Goal: Information Seeking & Learning: Learn about a topic

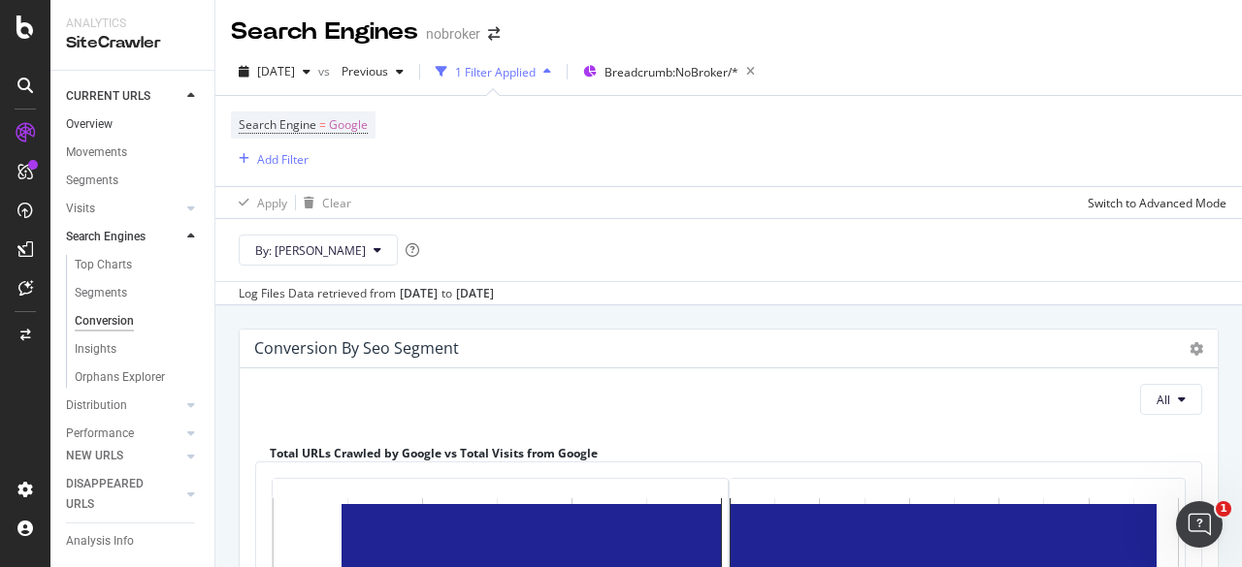
click at [121, 123] on link "Overview" at bounding box center [133, 124] width 135 height 20
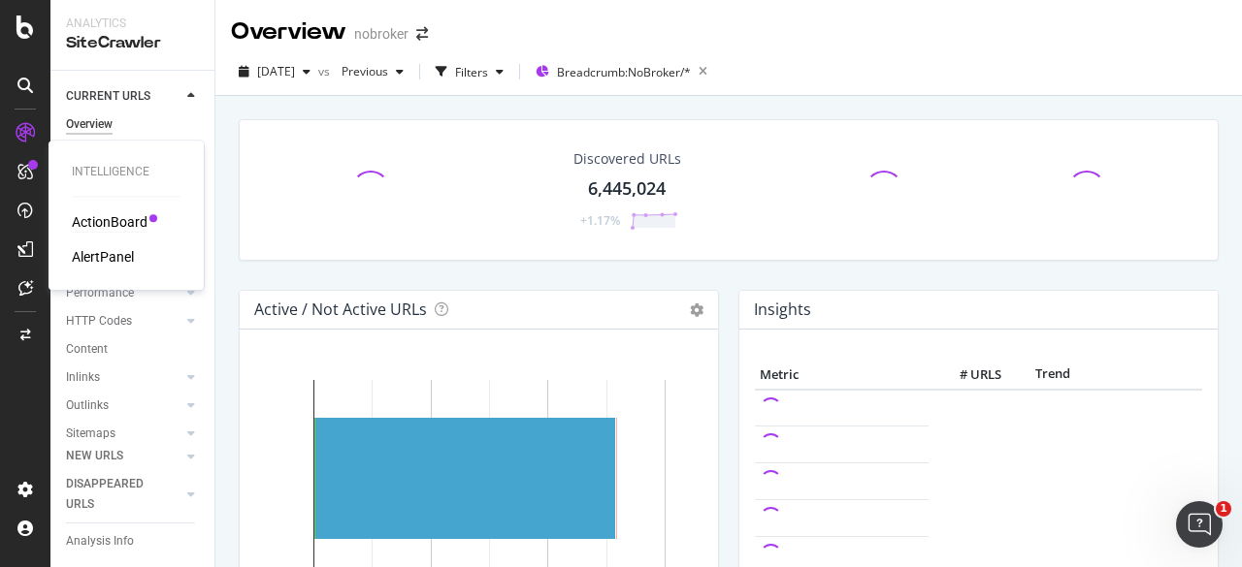
click at [122, 229] on div "ActionBoard" at bounding box center [110, 221] width 76 height 19
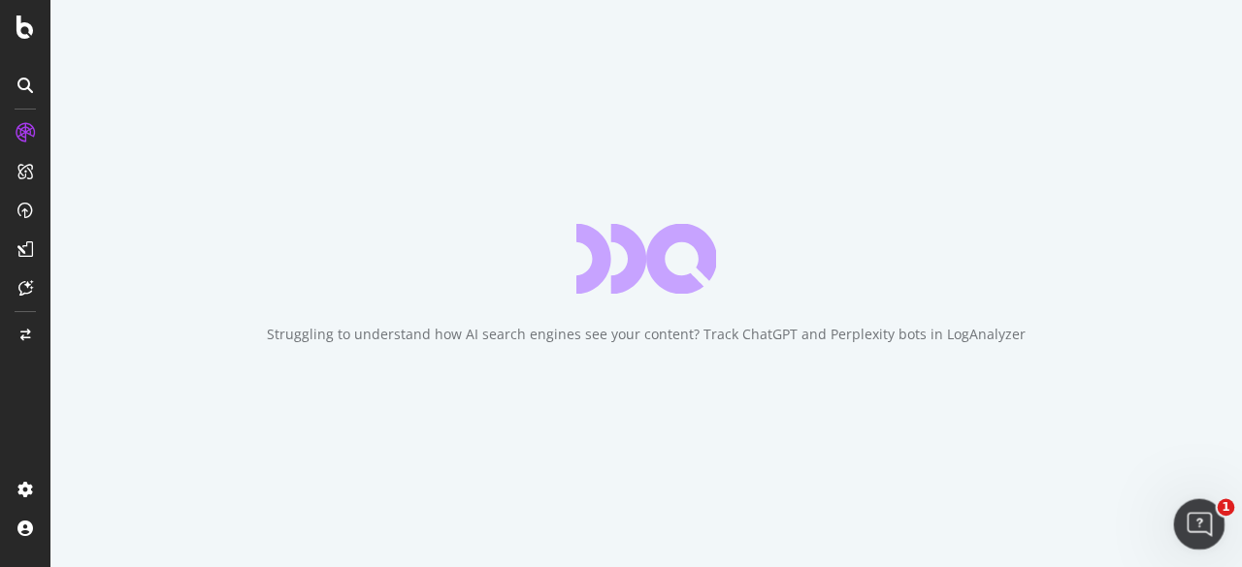
click at [1199, 529] on icon "Open Intercom Messenger" at bounding box center [1196, 522] width 32 height 32
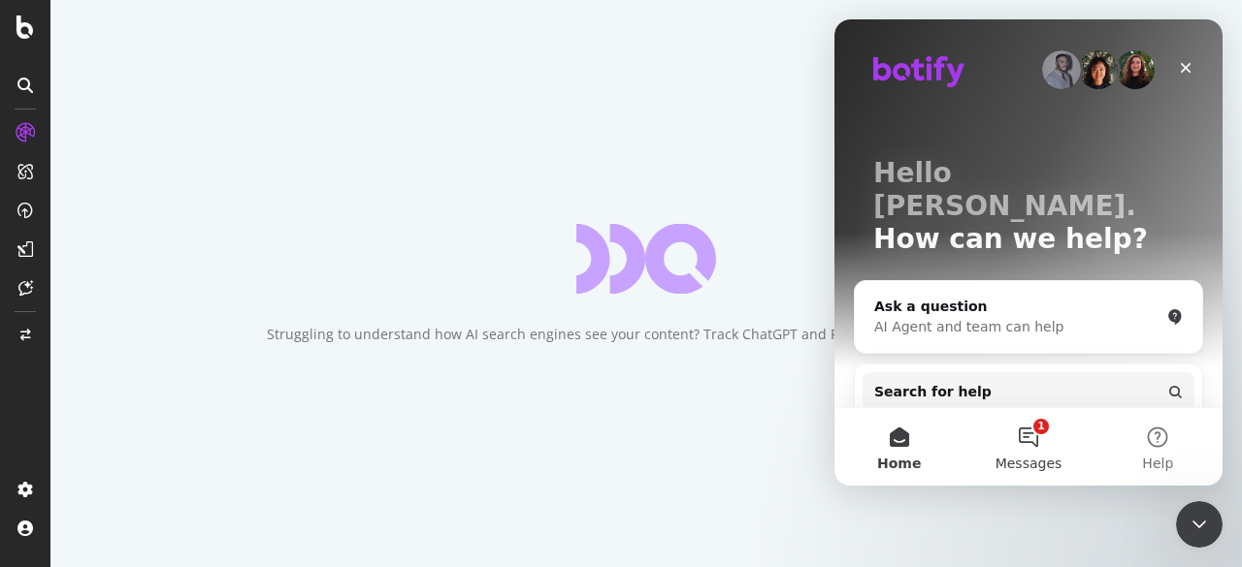
click at [1040, 447] on button "1 Messages" at bounding box center [1027, 447] width 129 height 78
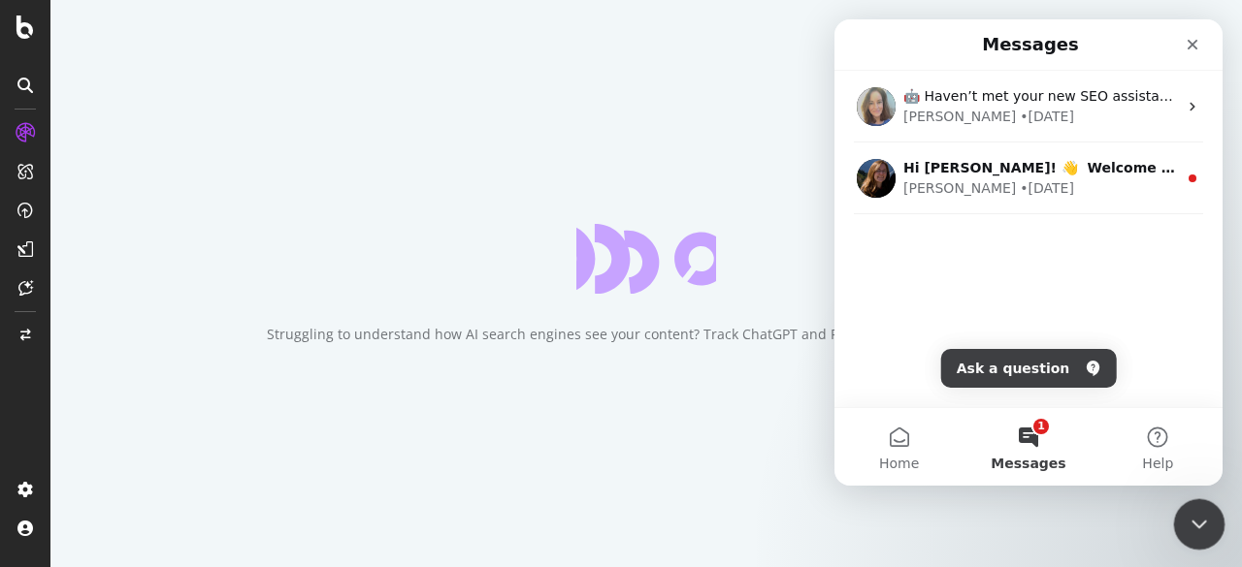
click at [1209, 521] on div "Close Intercom Messenger" at bounding box center [1196, 522] width 47 height 47
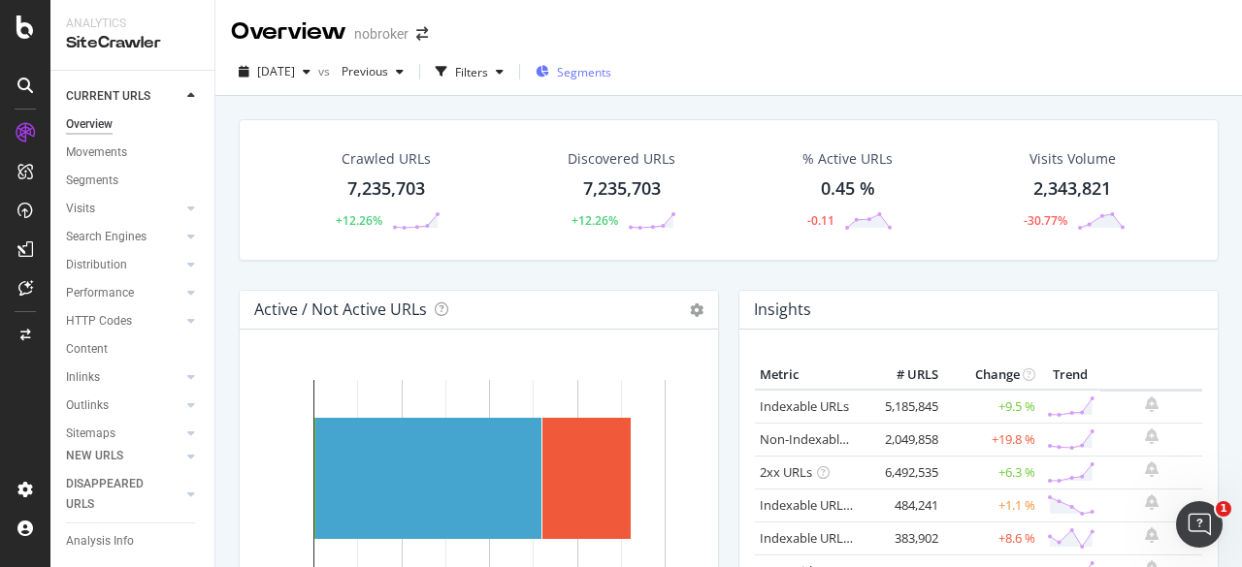
click at [599, 70] on span "Segments" at bounding box center [584, 72] width 54 height 16
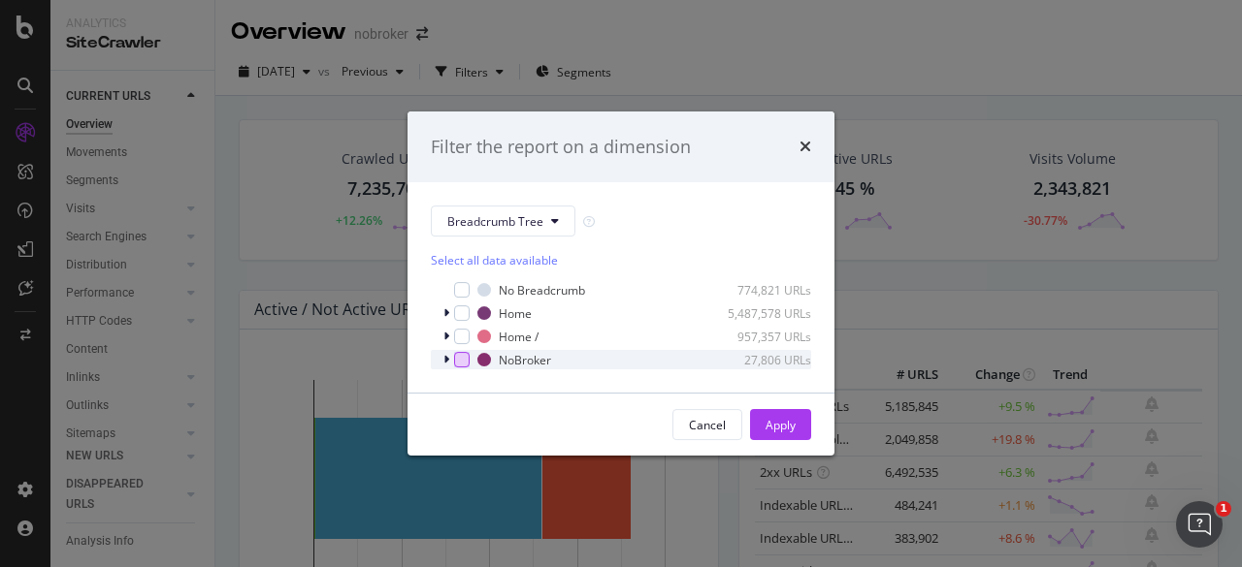
click at [462, 360] on div "modal" at bounding box center [462, 360] width 16 height 16
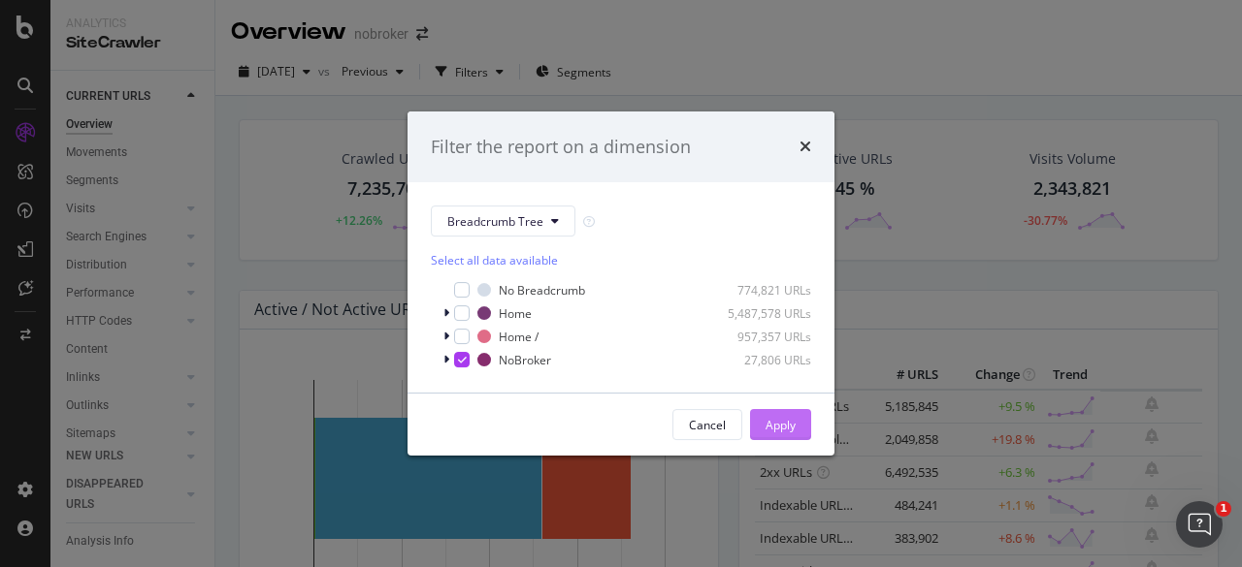
click at [782, 424] on div "Apply" at bounding box center [780, 425] width 30 height 16
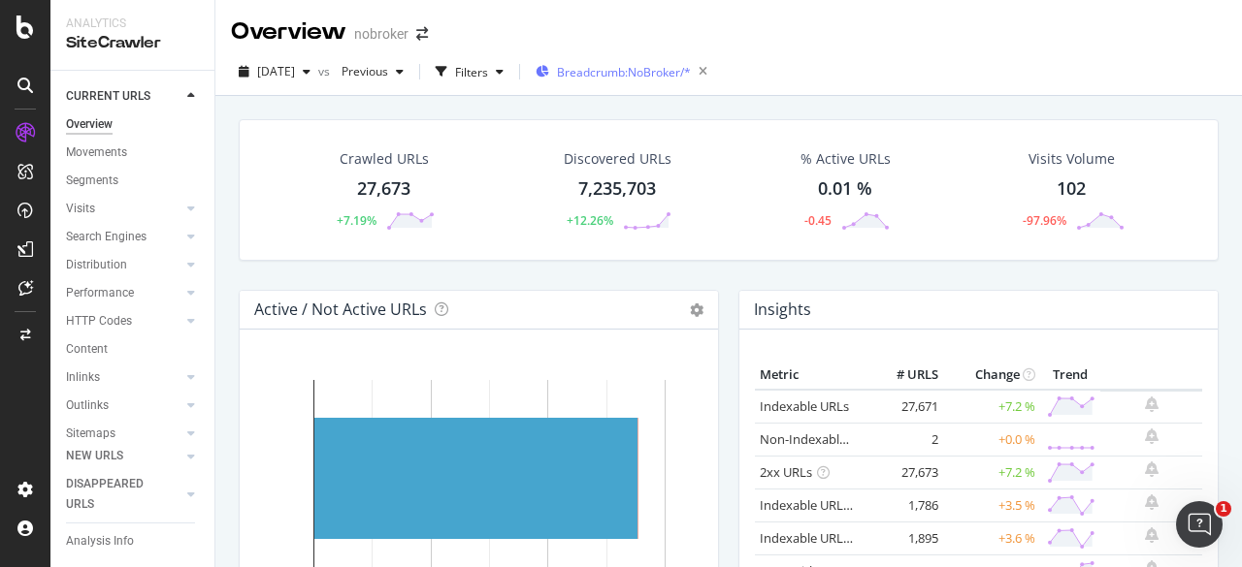
click at [637, 63] on div "Breadcrumb: NoBroker/*" at bounding box center [612, 71] width 155 height 17
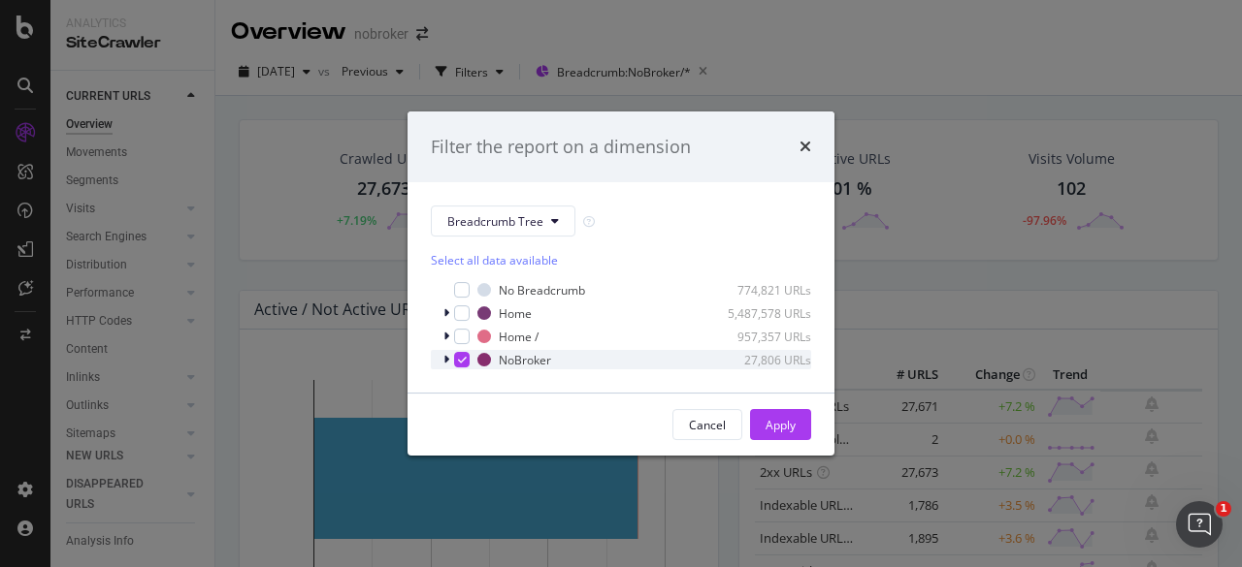
click at [449, 361] on div "modal" at bounding box center [448, 359] width 12 height 19
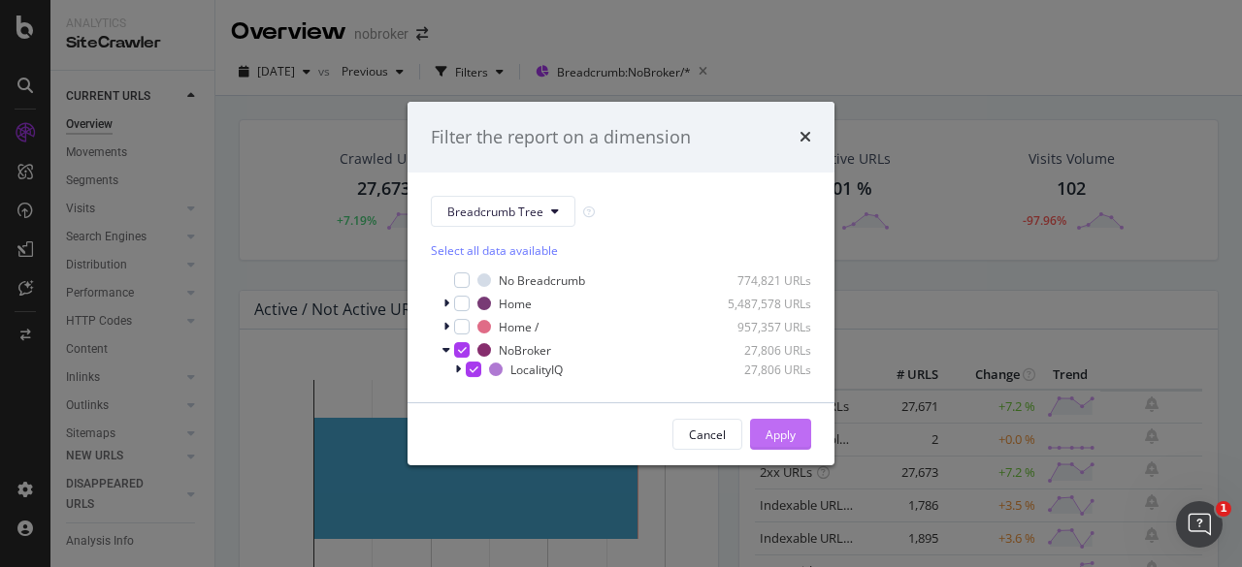
click at [782, 446] on div "Apply" at bounding box center [780, 434] width 30 height 29
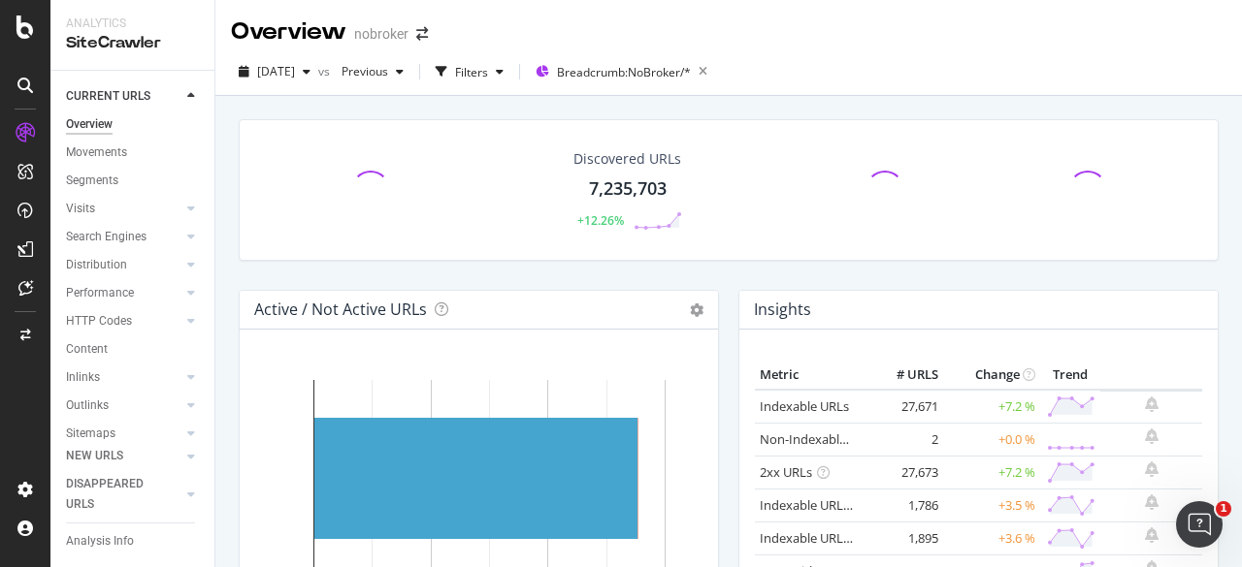
click at [782, 446] on div "Non-Indexable URLs" at bounding box center [807, 440] width 96 height 18
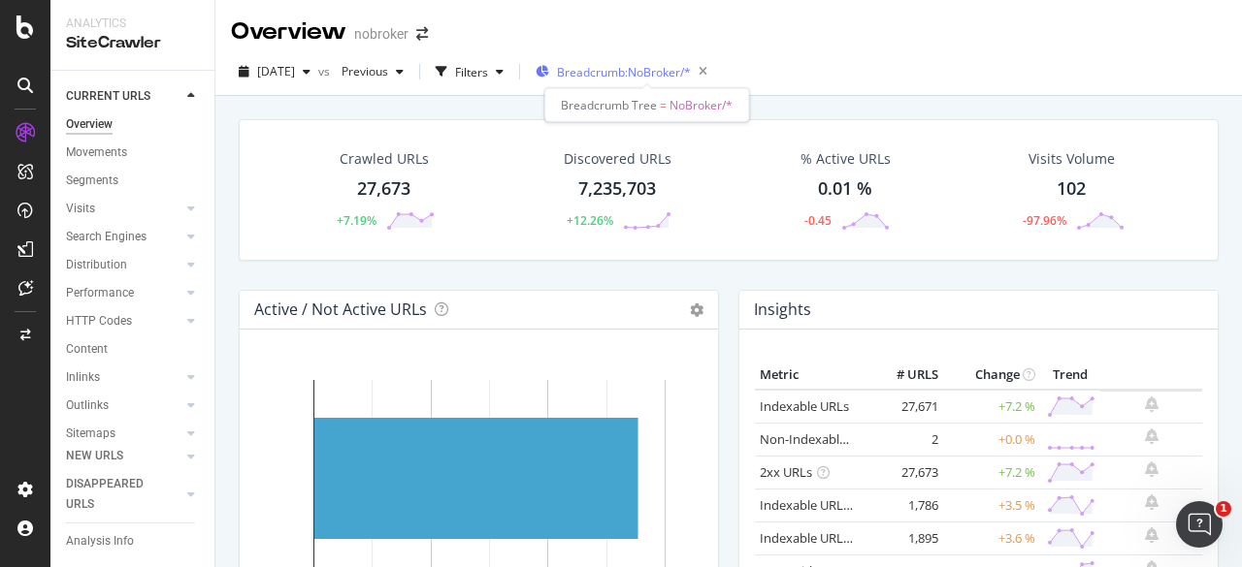
click at [674, 78] on span "Breadcrumb: NoBroker/*" at bounding box center [624, 72] width 134 height 16
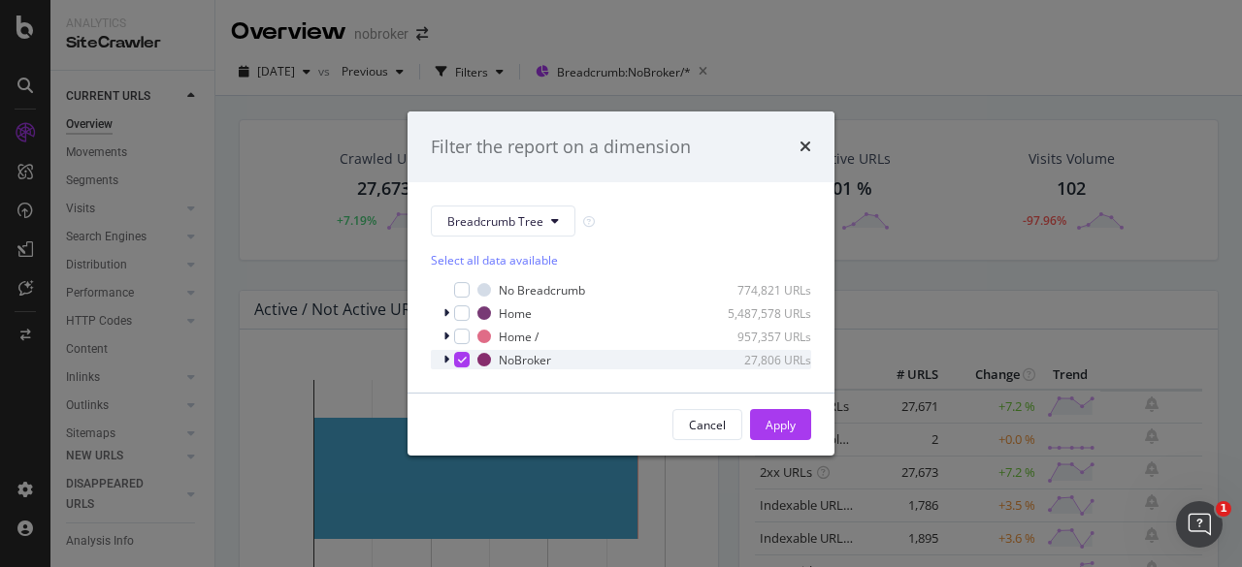
click at [446, 362] on icon "modal" at bounding box center [446, 360] width 6 height 12
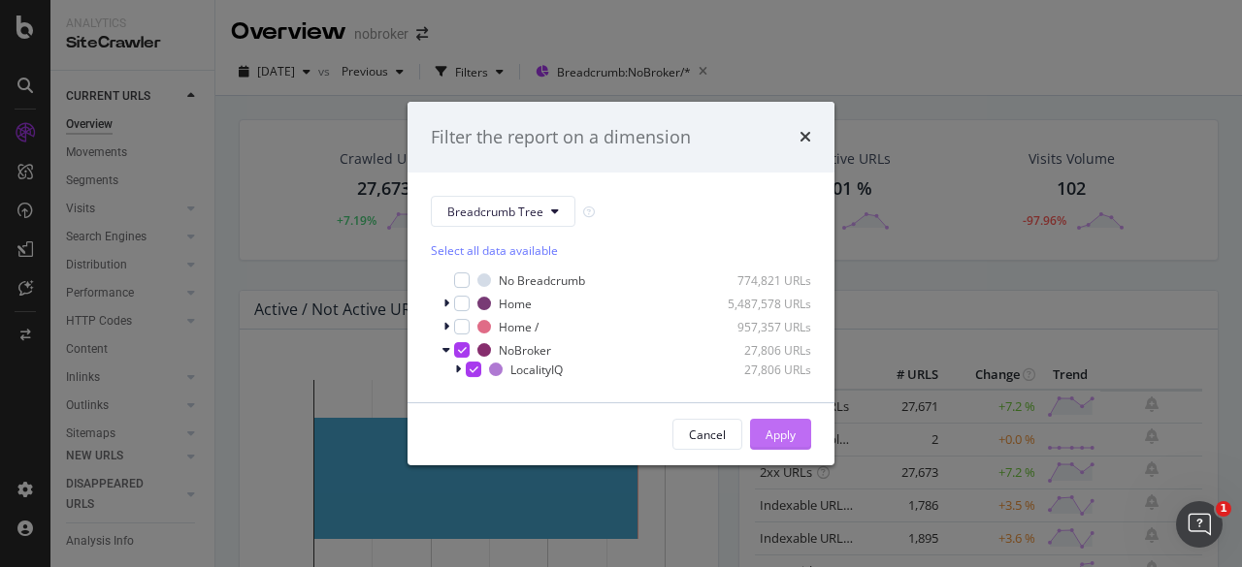
click at [775, 433] on div "Apply" at bounding box center [780, 435] width 30 height 16
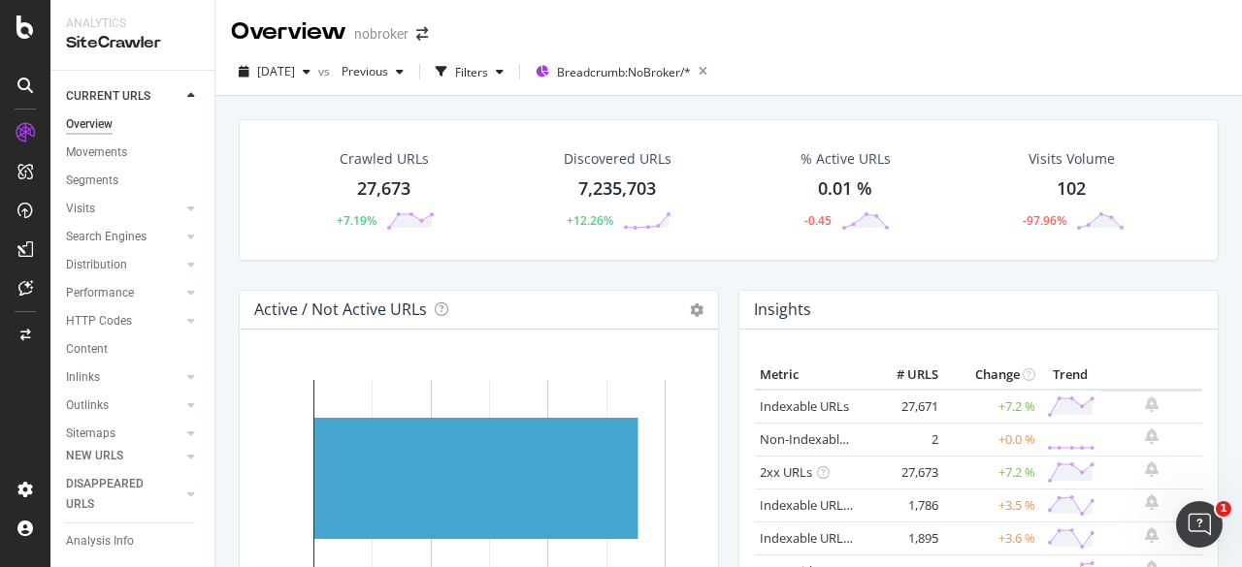
click at [380, 155] on div "Crawled URLs" at bounding box center [383, 158] width 89 height 19
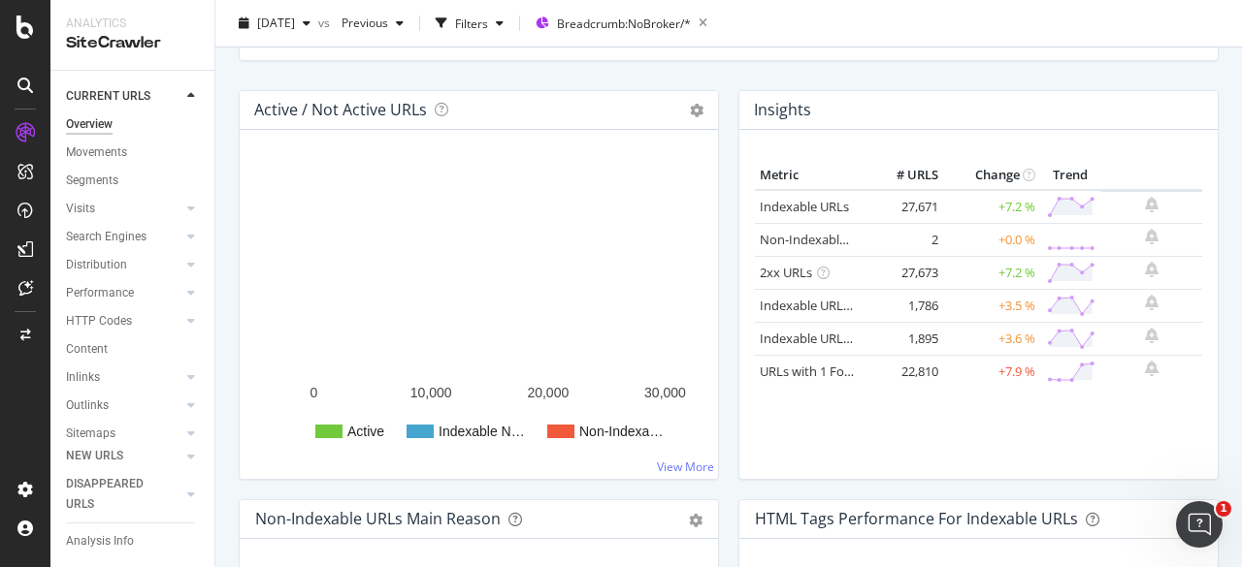
scroll to position [210, 0]
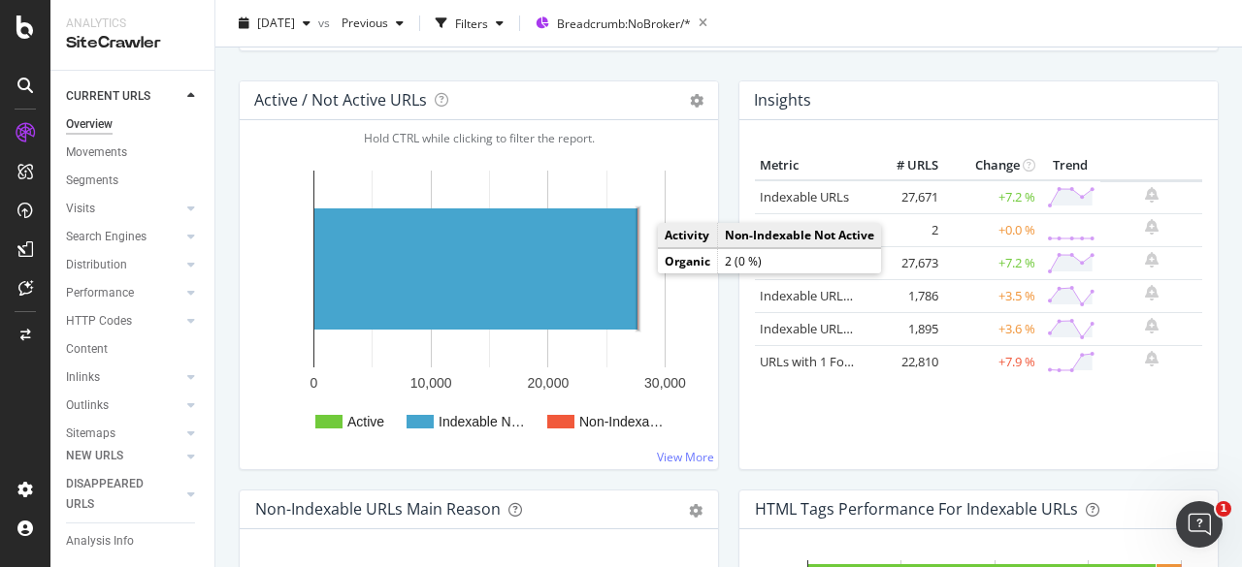
click at [640, 272] on rect "A chart." at bounding box center [638, 269] width 6 height 126
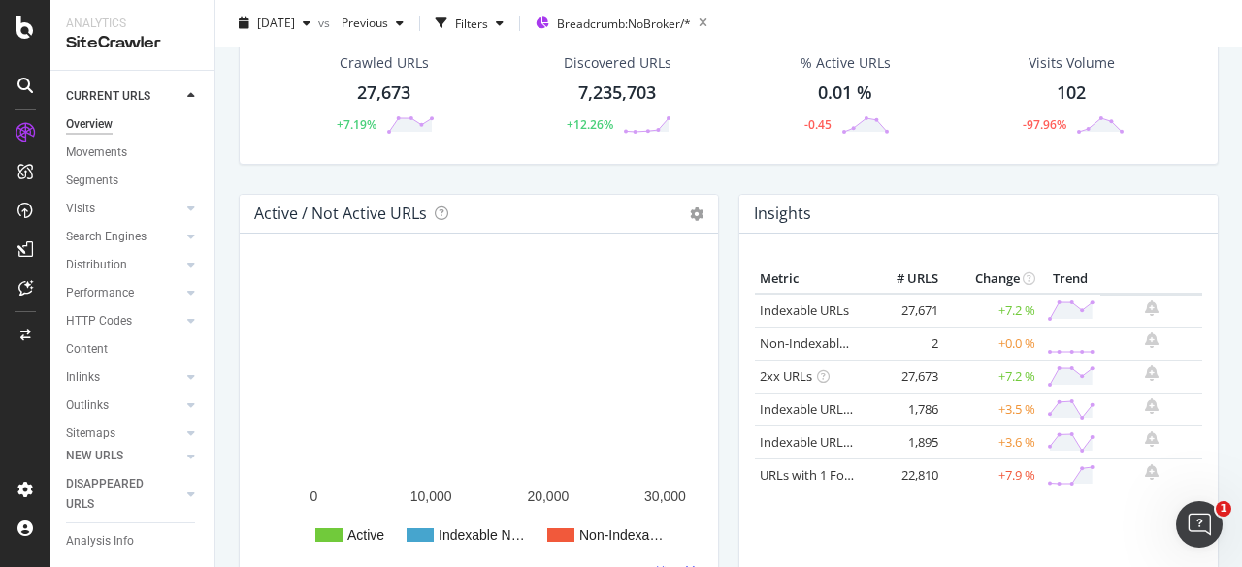
scroll to position [97, 0]
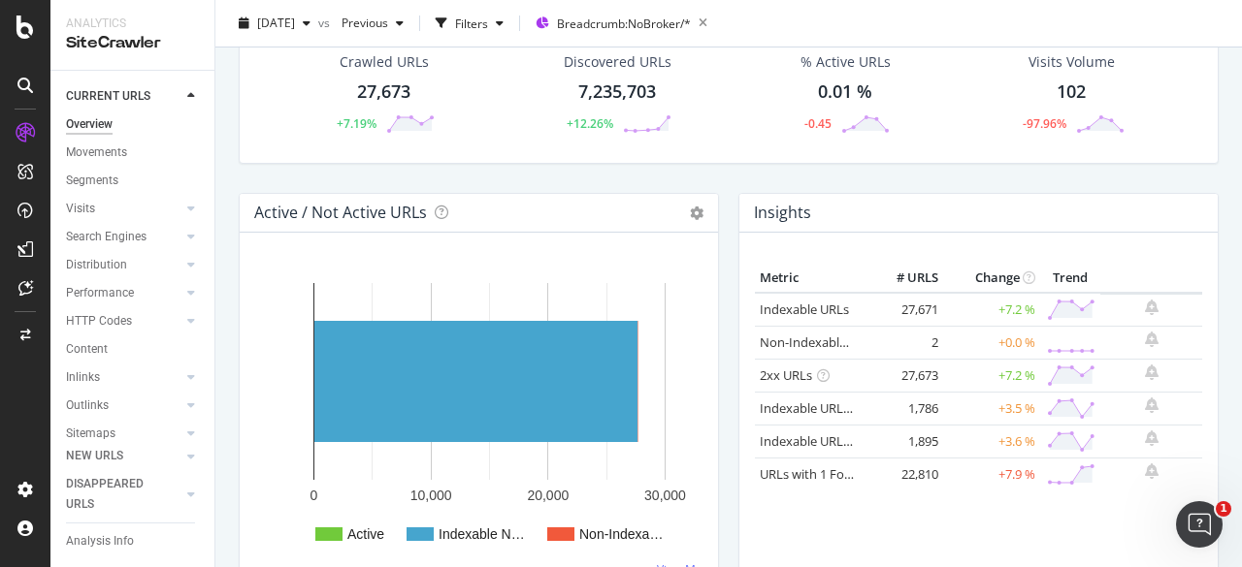
click at [1081, 373] on circle at bounding box center [1083, 375] width 4 height 4
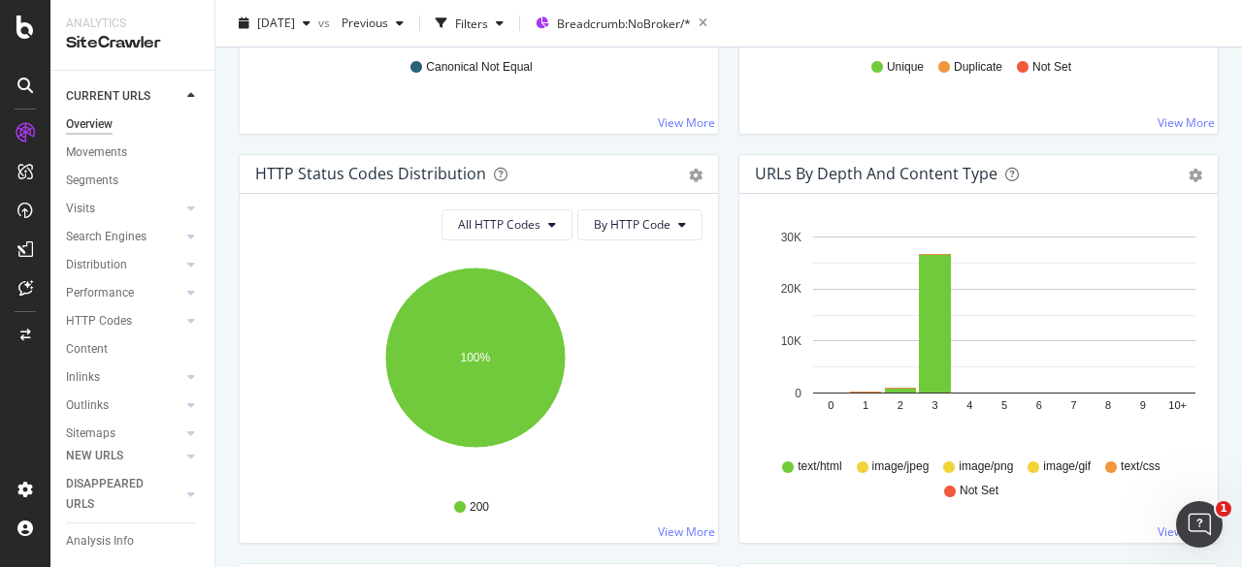
scroll to position [970, 0]
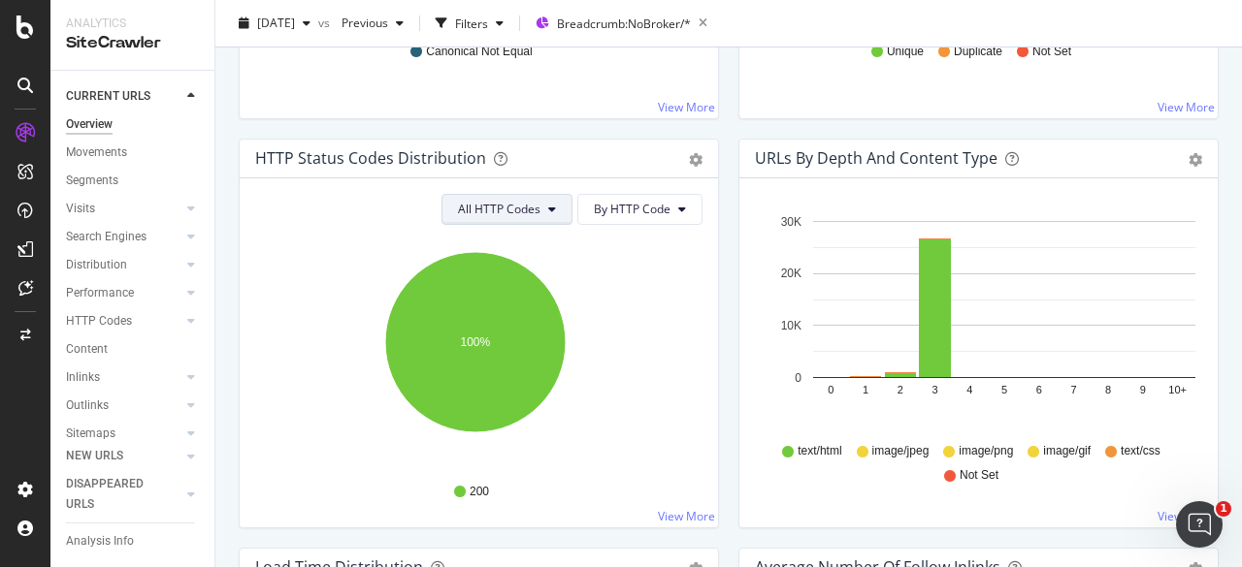
click at [532, 207] on span "All HTTP Codes" at bounding box center [499, 209] width 82 height 16
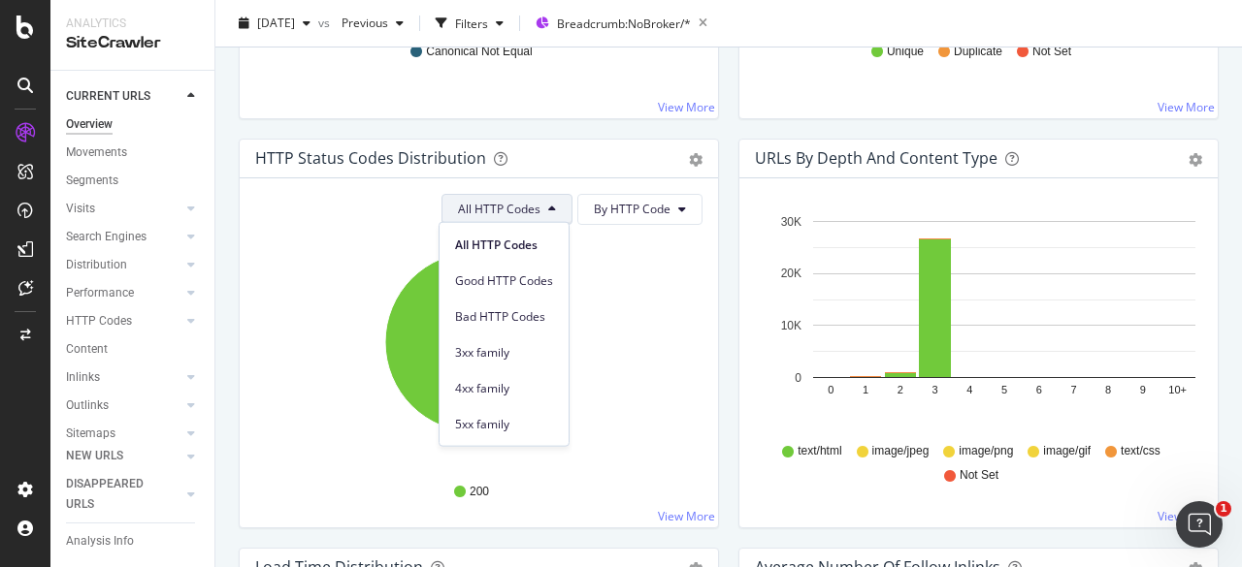
click at [532, 207] on span "All HTTP Codes" at bounding box center [499, 209] width 82 height 16
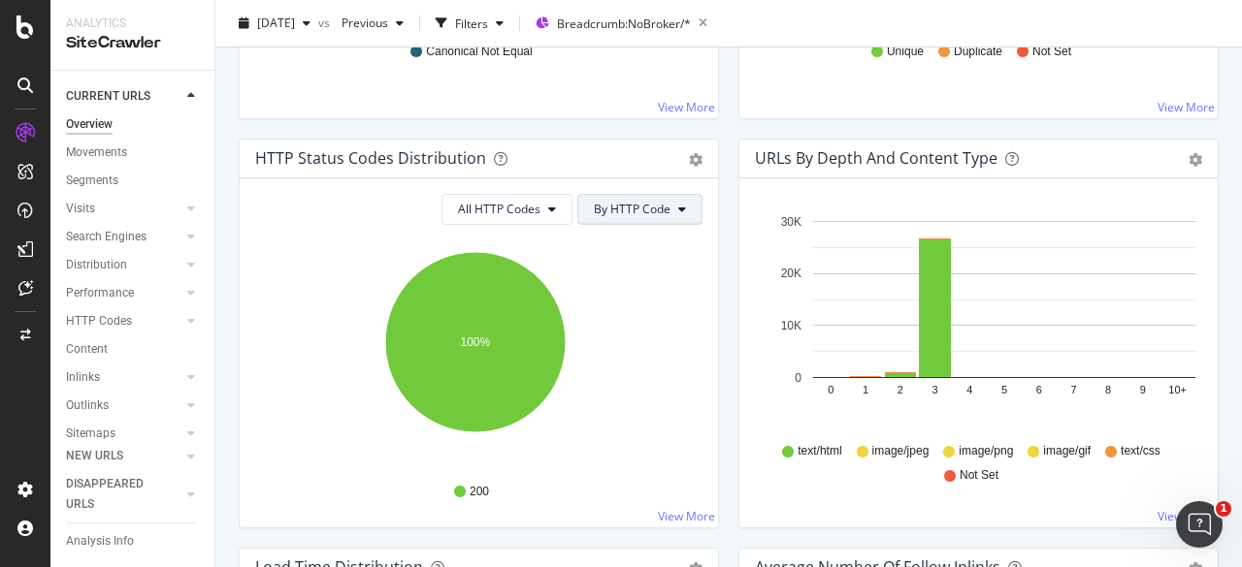
click at [647, 194] on button "By HTTP Code" at bounding box center [639, 209] width 125 height 31
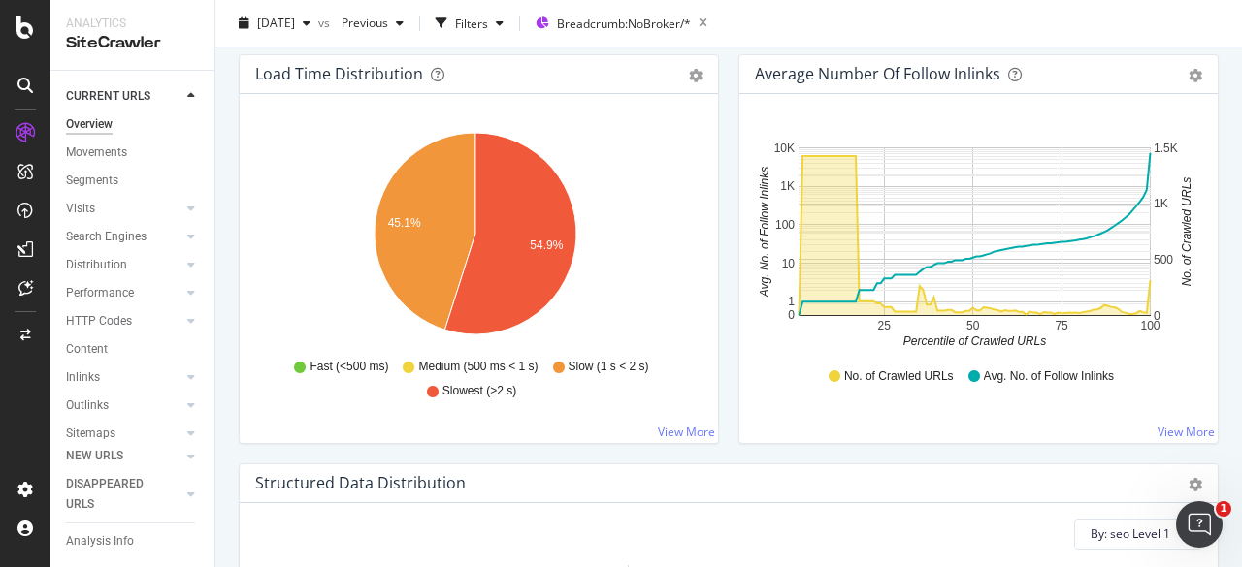
scroll to position [0, 0]
